Goal: Check status: Check status

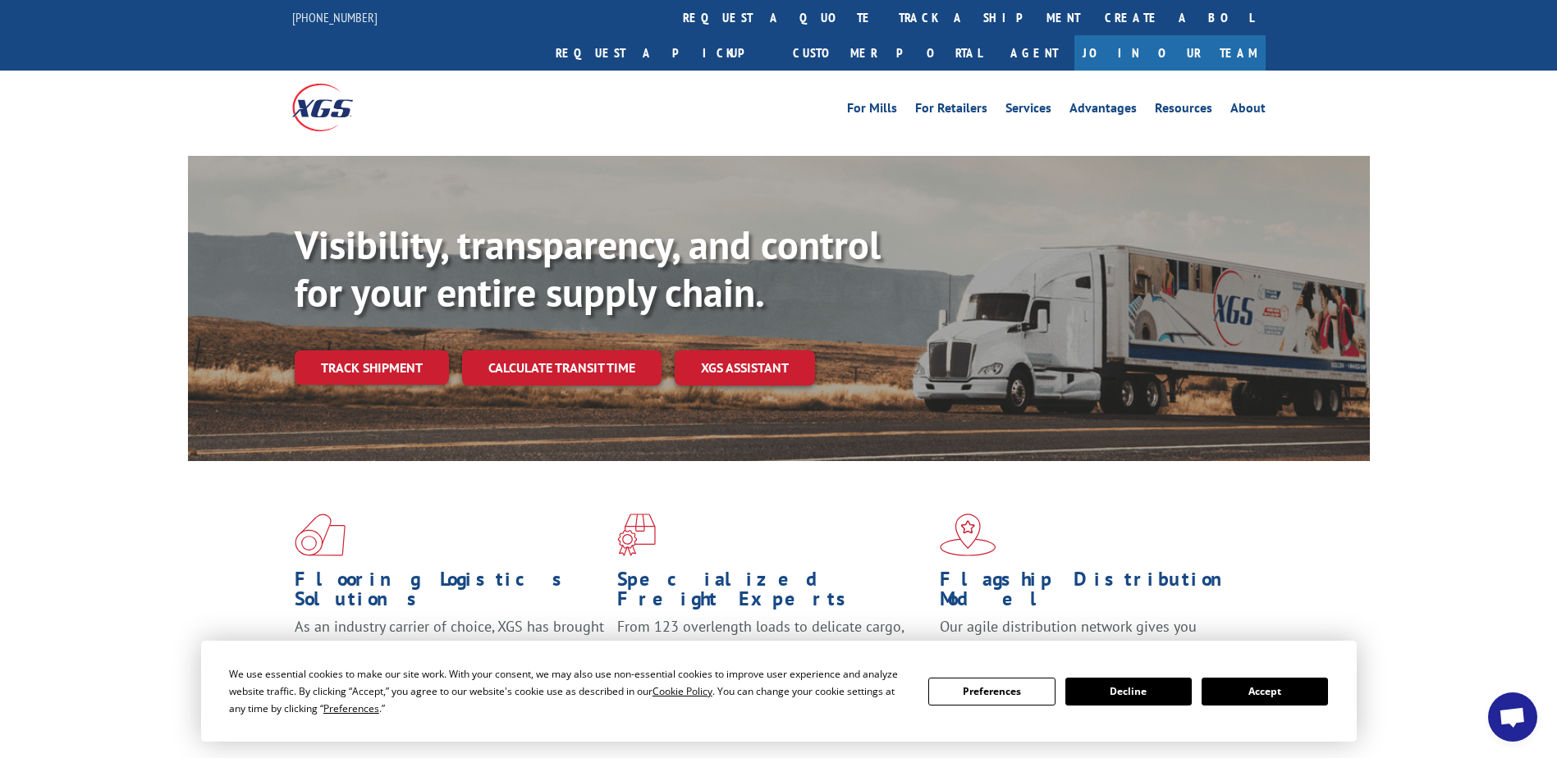
click at [1269, 699] on button "Accept" at bounding box center [1264, 692] width 126 height 28
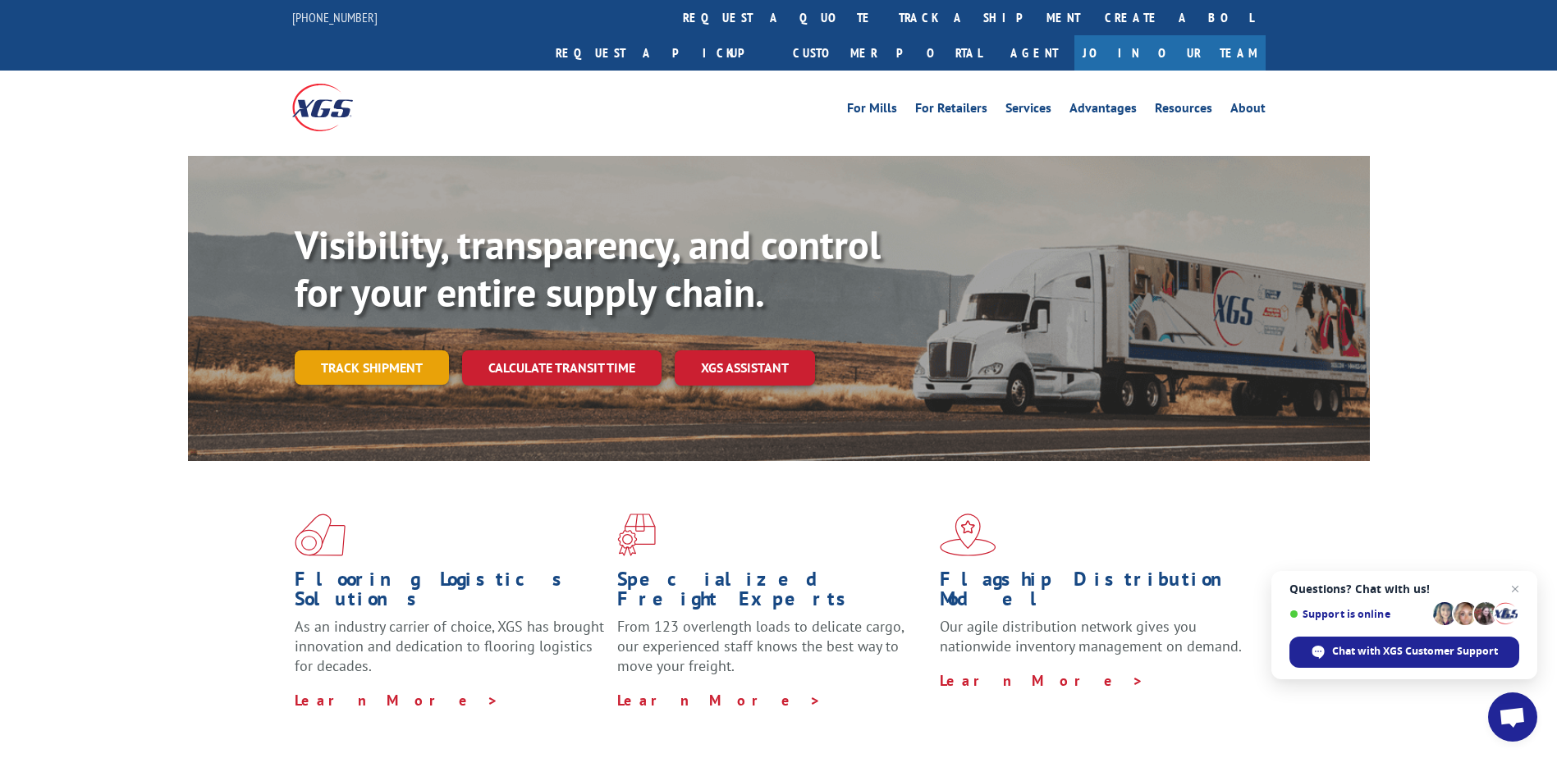
click at [365, 350] on link "Track shipment" at bounding box center [372, 367] width 154 height 34
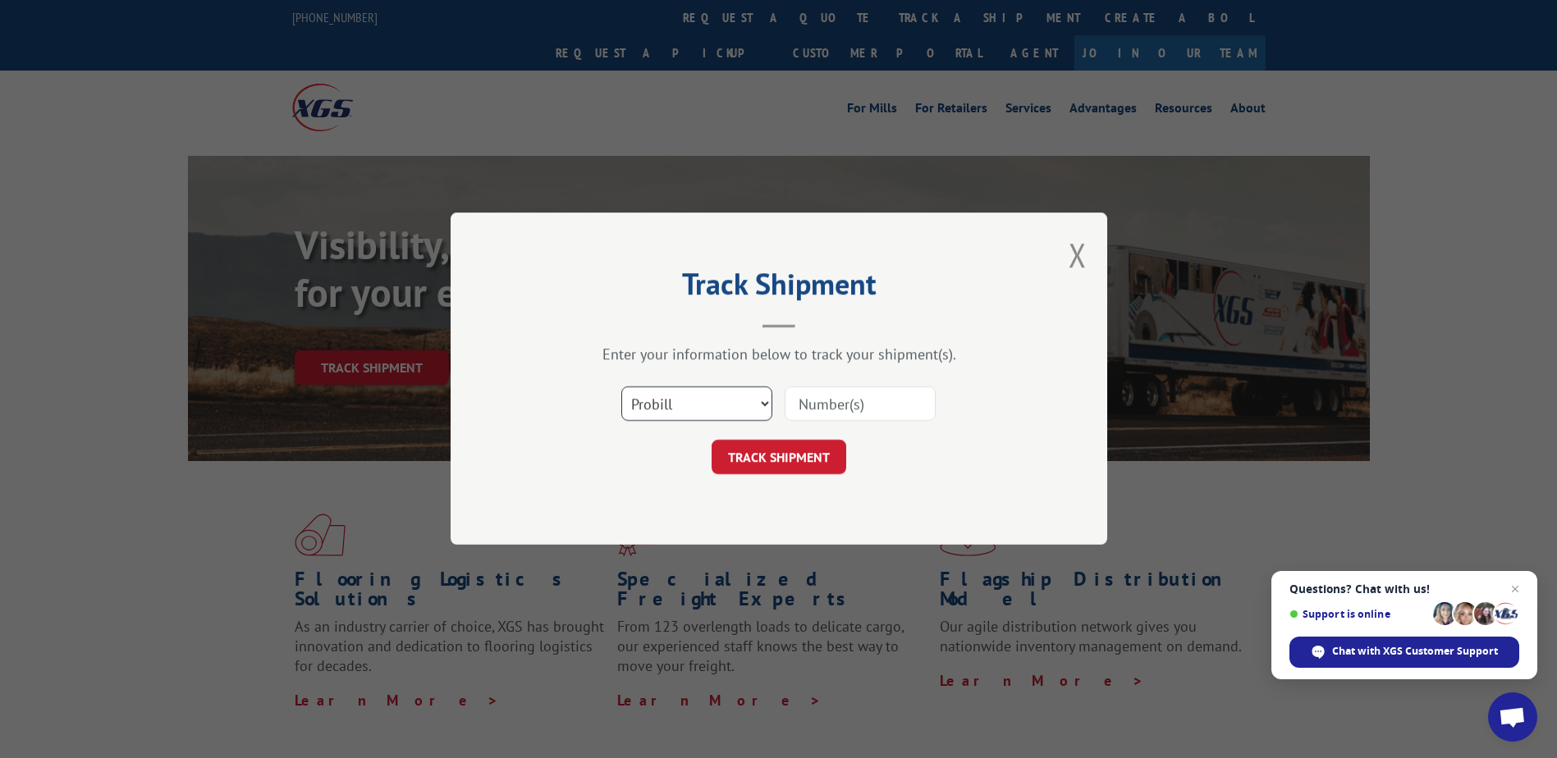
click at [743, 396] on select "Select category... Probill BOL PO" at bounding box center [696, 404] width 151 height 34
select select "bol"
click at [621, 387] on select "Select category... Probill BOL PO" at bounding box center [696, 404] width 151 height 34
click at [903, 407] on input at bounding box center [859, 404] width 151 height 34
type input "6100047700"
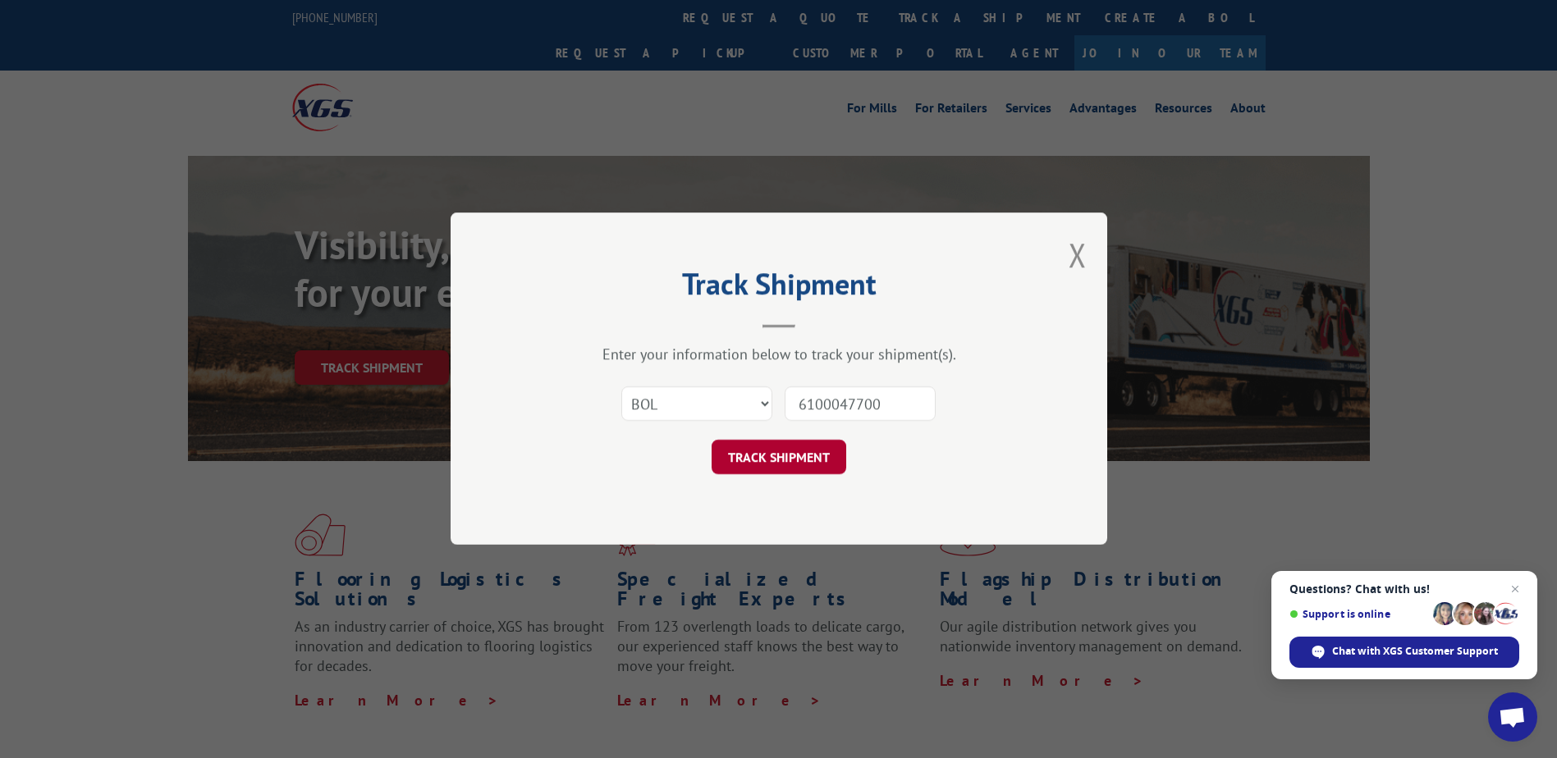
click at [805, 459] on button "TRACK SHIPMENT" at bounding box center [778, 458] width 135 height 34
